Goal: Task Accomplishment & Management: Manage account settings

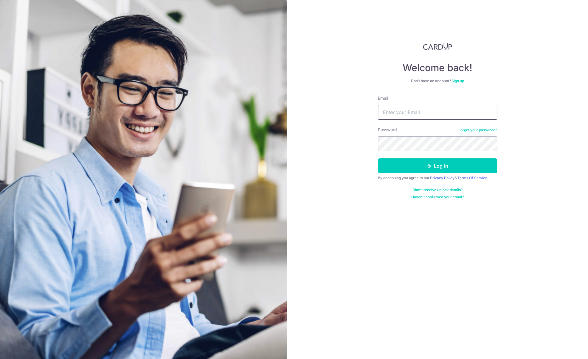
click at [422, 117] on input "Email" at bounding box center [437, 112] width 119 height 15
click at [437, 113] on input "Email" at bounding box center [437, 112] width 119 height 15
type input "[EMAIL_ADDRESS][DOMAIN_NAME]"
click at [408, 163] on button "Log in" at bounding box center [437, 165] width 119 height 15
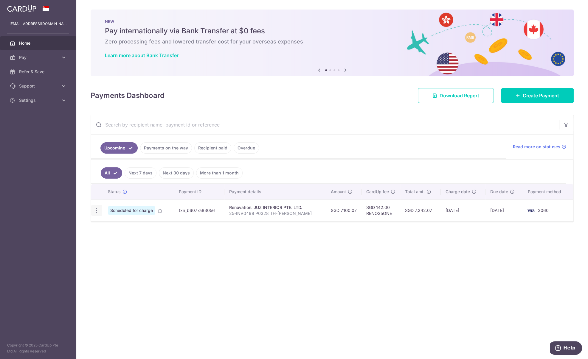
click at [96, 210] on icon "button" at bounding box center [97, 211] width 6 height 6
click at [105, 224] on link "Update payment" at bounding box center [122, 227] width 62 height 14
radio input "true"
type input "7,100.07"
type input "11/09/2025"
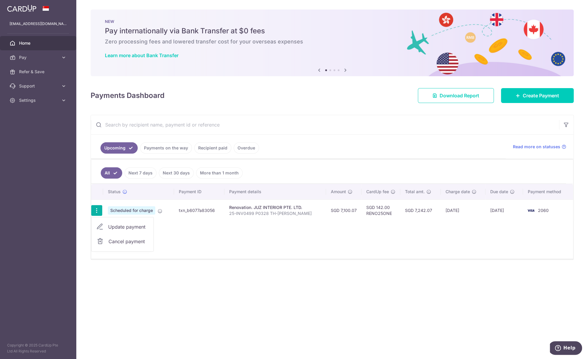
type input "25-INV0499 P0328 TH-[PERSON_NAME]"
type input "Handover and 25-P0328-VO02 TH-Ryan"
type input "RENO25ONE"
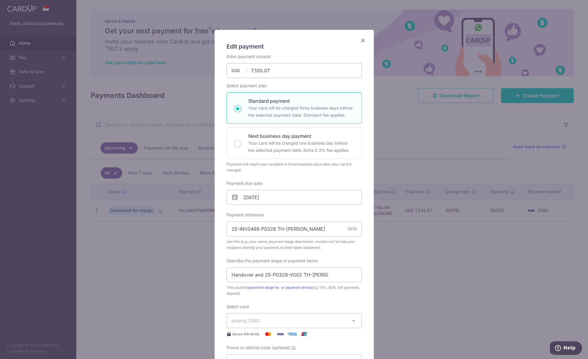
scroll to position [13, 0]
click at [362, 42] on icon "Close" at bounding box center [362, 40] width 7 height 7
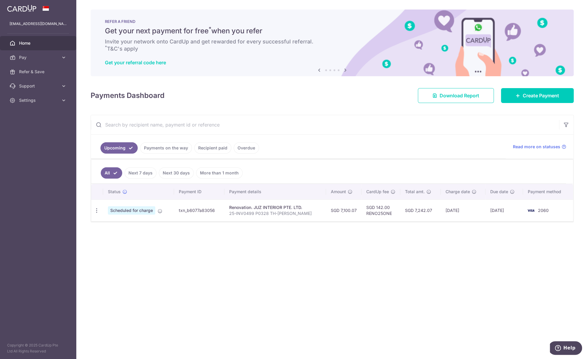
click at [104, 272] on div "× Pause Schedule Pause all future payments in this series Pause just this one p…" at bounding box center [331, 179] width 511 height 359
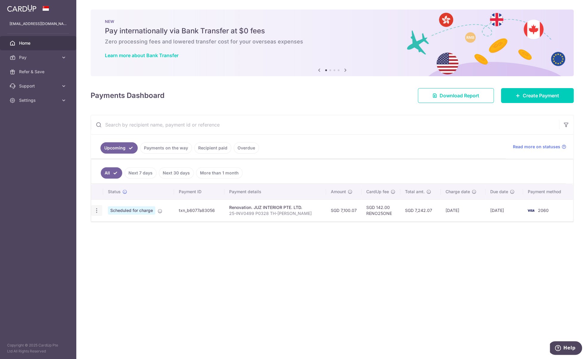
click at [98, 210] on icon "button" at bounding box center [97, 211] width 6 height 6
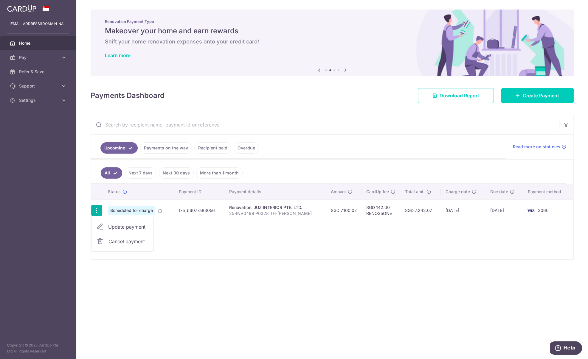
click at [110, 225] on span "Update payment" at bounding box center [128, 226] width 41 height 7
radio input "true"
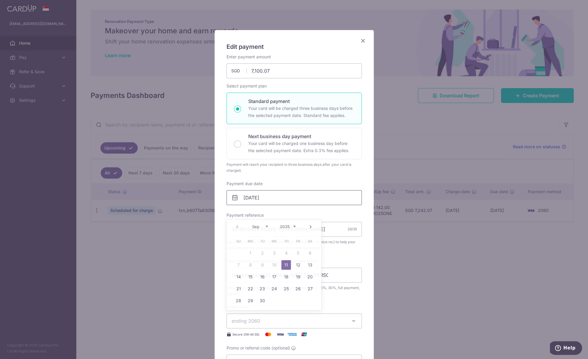
click at [280, 205] on input "11/09/2025" at bounding box center [293, 197] width 135 height 15
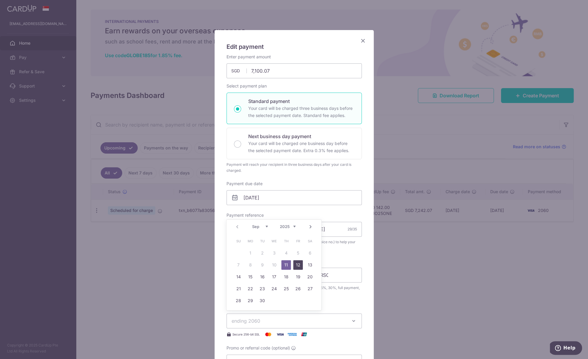
click at [300, 265] on link "12" at bounding box center [298, 265] width 10 height 10
type input "[DATE]"
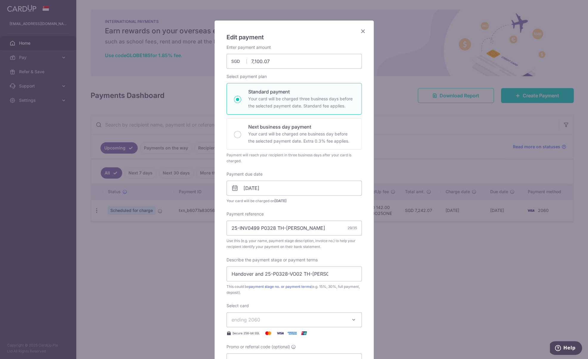
scroll to position [22, 0]
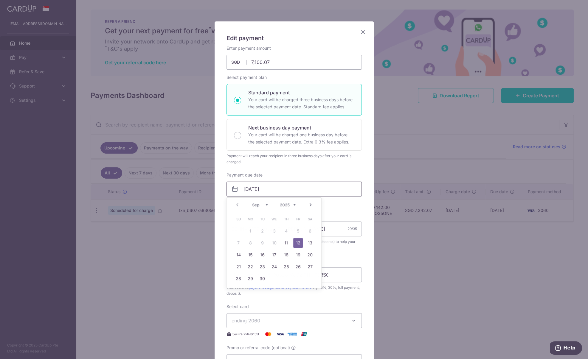
click at [263, 191] on input "[DATE]" at bounding box center [293, 189] width 135 height 15
click at [290, 183] on input "[DATE]" at bounding box center [293, 189] width 135 height 15
click at [341, 207] on div "Enter payment amount 7,100.07 7100.07 SGD To change the payment amount, please …" at bounding box center [293, 207] width 135 height 324
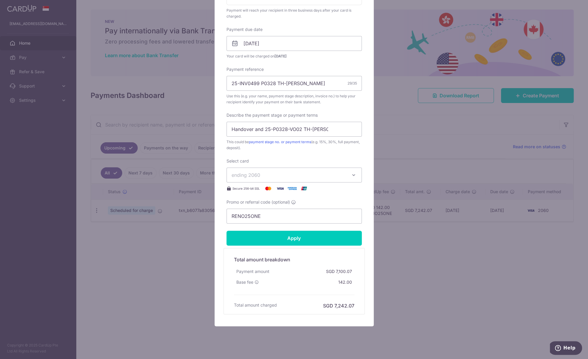
scroll to position [177, 0]
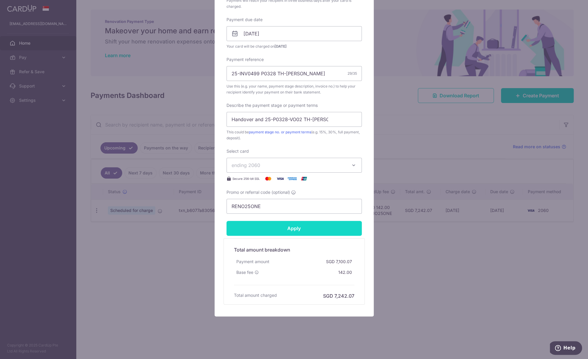
click at [278, 228] on input "Apply" at bounding box center [293, 228] width 135 height 15
type input "Successfully Applied"
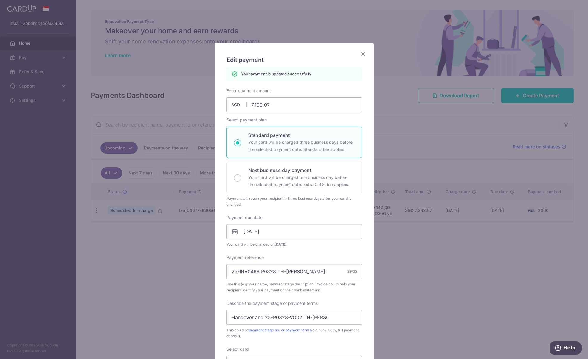
scroll to position [0, 0]
click at [363, 55] on icon "Close" at bounding box center [362, 53] width 7 height 7
